Goal: Task Accomplishment & Management: Use online tool/utility

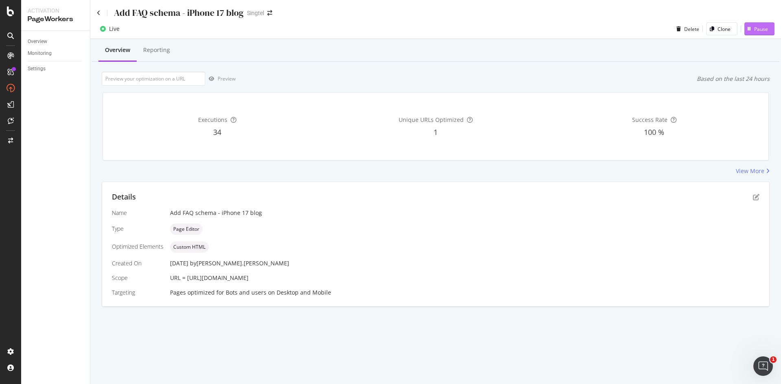
click at [772, 31] on button "Pause" at bounding box center [759, 28] width 30 height 13
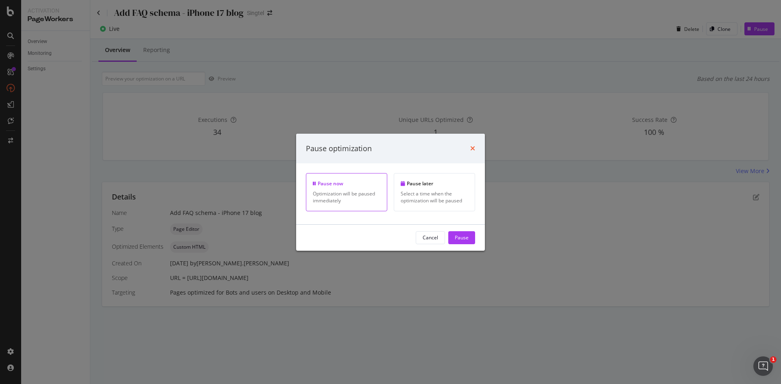
click at [474, 145] on icon "times" at bounding box center [472, 148] width 5 height 7
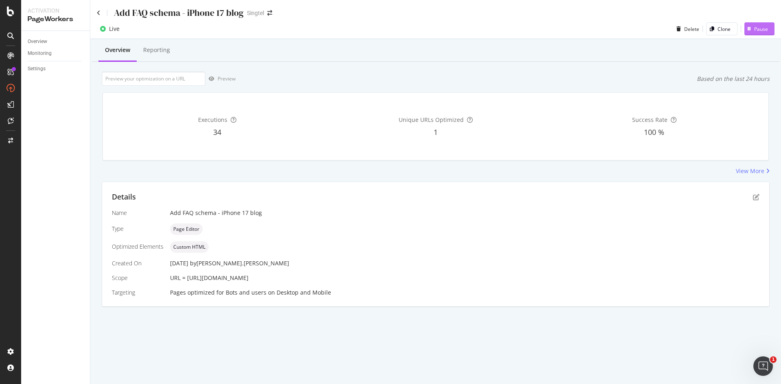
click at [750, 29] on icon "button" at bounding box center [748, 28] width 3 height 5
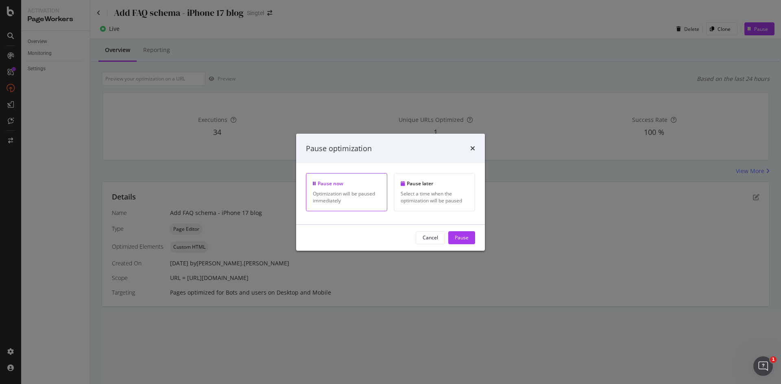
click at [370, 205] on div "Pause now Optimization will be paused immediately" at bounding box center [346, 192] width 81 height 38
click at [432, 198] on div "Select a time when the optimization will be paused" at bounding box center [433, 197] width 67 height 14
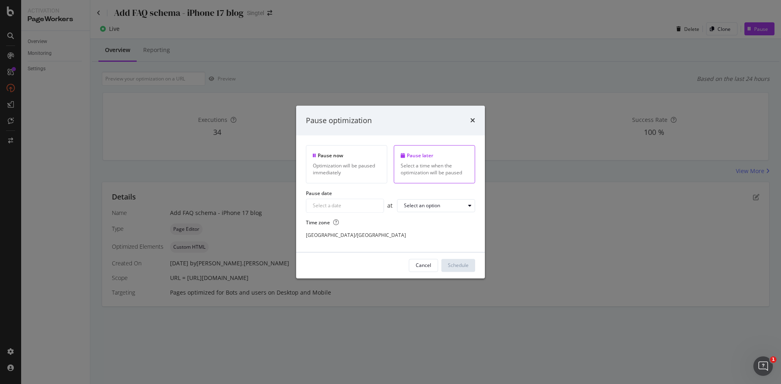
click at [435, 266] on button "Cancel" at bounding box center [423, 265] width 29 height 13
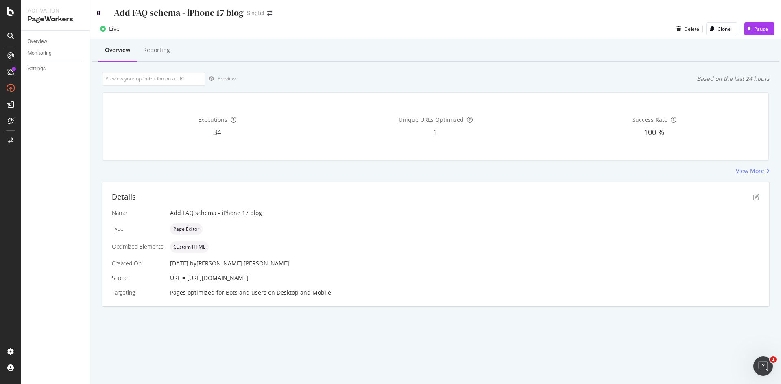
click at [98, 14] on icon at bounding box center [99, 13] width 4 height 6
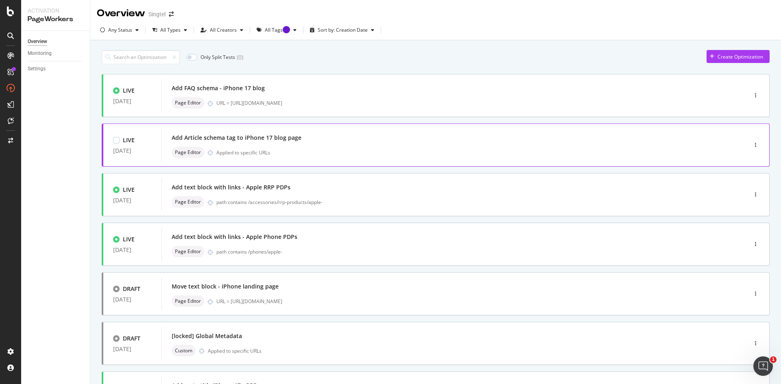
click at [247, 137] on div "Add Article schema tag to iPhone 17 blog page" at bounding box center [237, 138] width 130 height 8
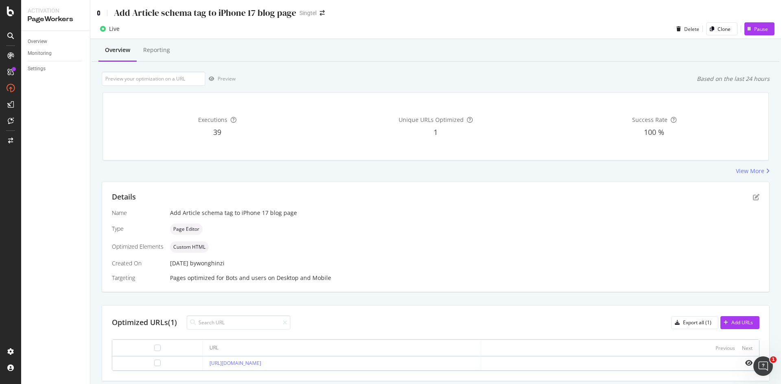
click at [99, 14] on icon at bounding box center [99, 13] width 4 height 6
